Goal: Find specific page/section: Find specific page/section

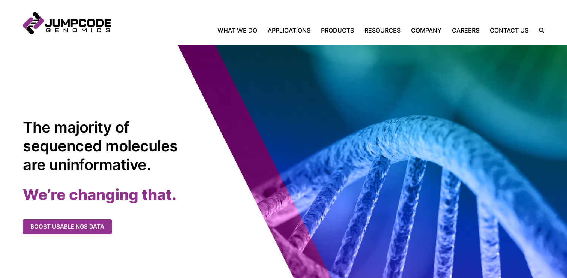
click at [472, 35] on header "Jumpcode Genomics Mobile Nav Trigger Close Search the Site Back Home What We Do…" at bounding box center [283, 22] width 567 height 45
click at [469, 28] on link "Careers" at bounding box center [466, 30] width 38 height 9
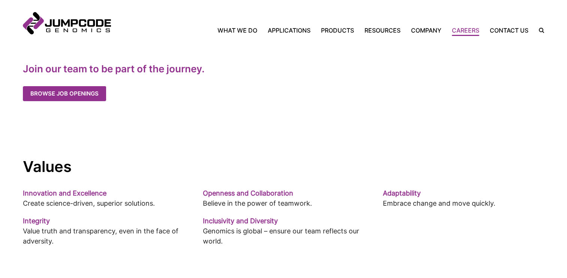
scroll to position [449, 0]
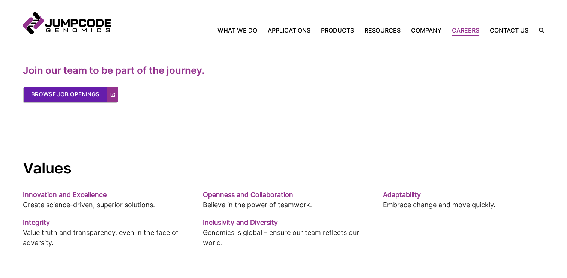
click at [46, 94] on link "Browse Job Openings" at bounding box center [71, 94] width 94 height 15
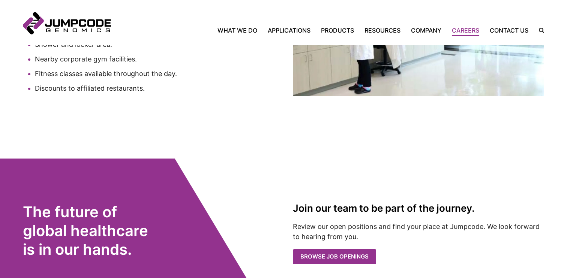
scroll to position [1527, 0]
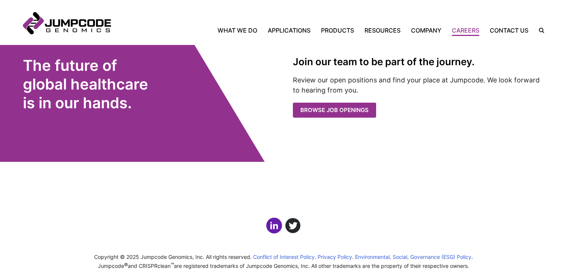
click at [274, 219] on link "Click here to view us on LinkedIn" at bounding box center [274, 226] width 16 height 16
